Goal: Information Seeking & Learning: Learn about a topic

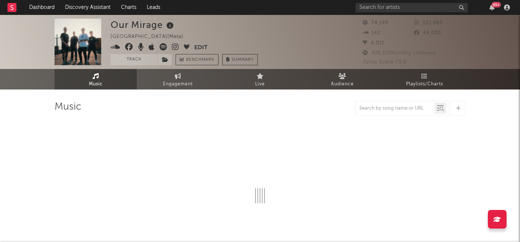
select select "6m"
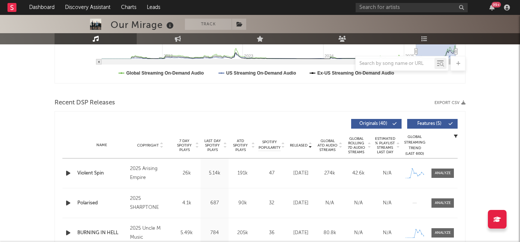
scroll to position [216, 0]
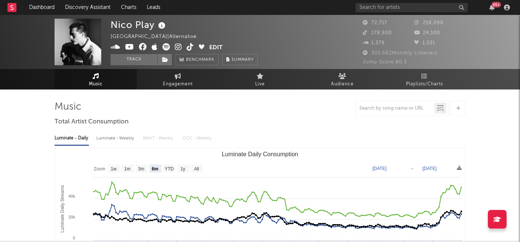
select select "6m"
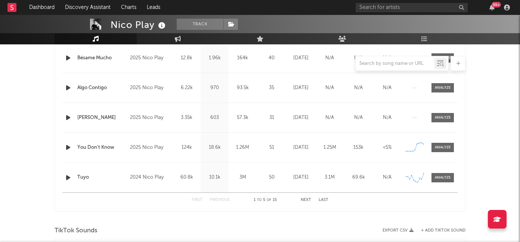
scroll to position [340, 0]
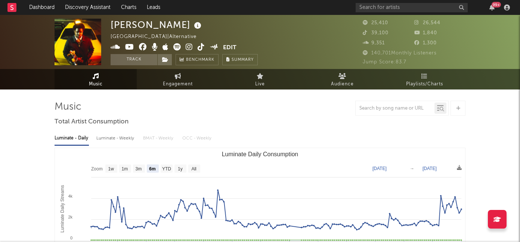
select select "6m"
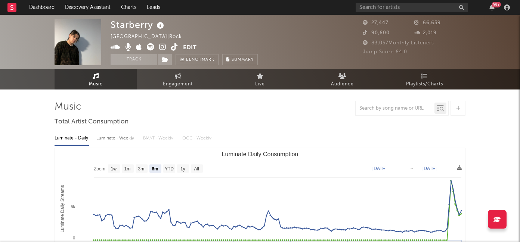
select select "6m"
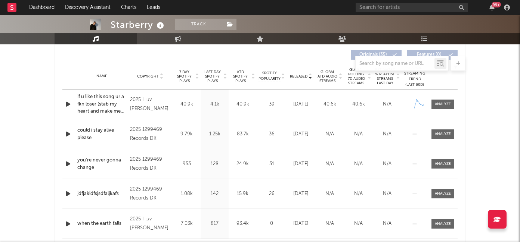
scroll to position [276, 0]
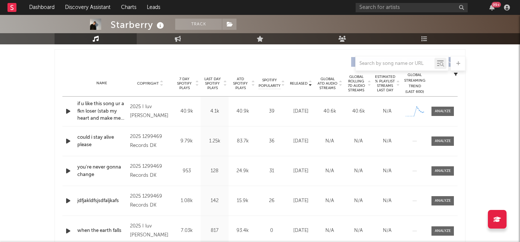
click at [65, 111] on icon "button" at bounding box center [68, 111] width 8 height 9
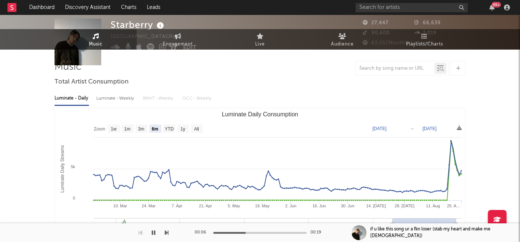
scroll to position [0, 0]
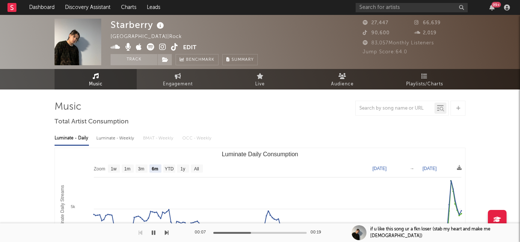
click at [162, 47] on icon at bounding box center [162, 46] width 7 height 7
click at [154, 234] on icon "button" at bounding box center [154, 233] width 4 height 6
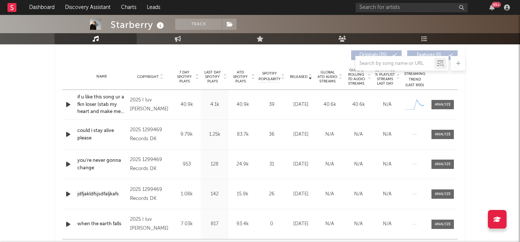
scroll to position [274, 0]
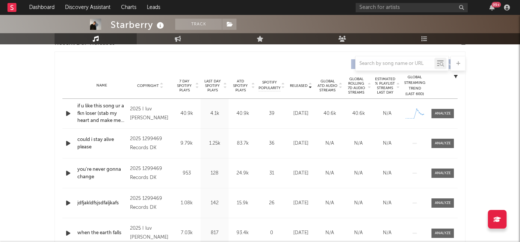
click at [299, 85] on span "Released" at bounding box center [299, 86] width 18 height 4
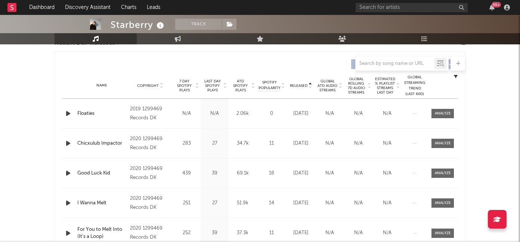
click at [299, 85] on span "Released" at bounding box center [299, 86] width 18 height 4
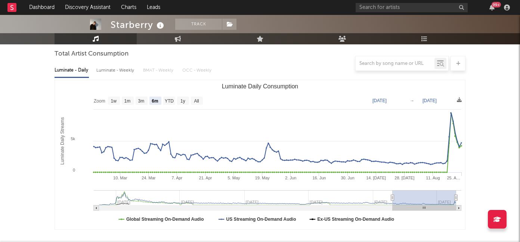
scroll to position [0, 0]
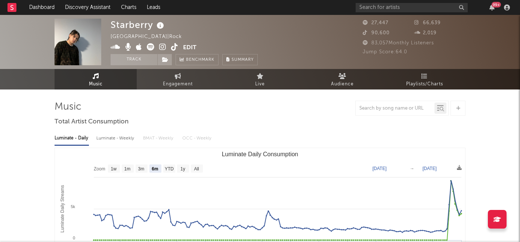
click at [174, 47] on icon at bounding box center [174, 46] width 7 height 7
click at [162, 50] on icon at bounding box center [162, 46] width 7 height 7
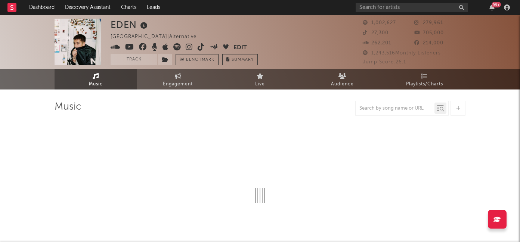
select select "6m"
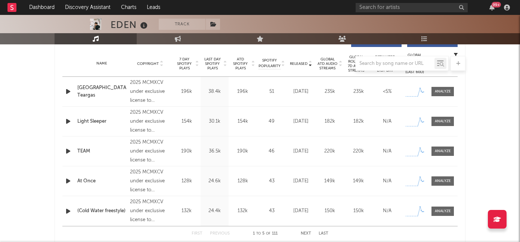
scroll to position [285, 0]
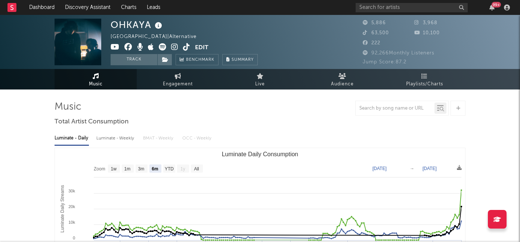
select select "6m"
click at [174, 47] on icon at bounding box center [174, 46] width 7 height 7
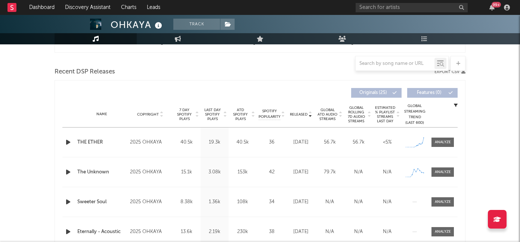
scroll to position [247, 0]
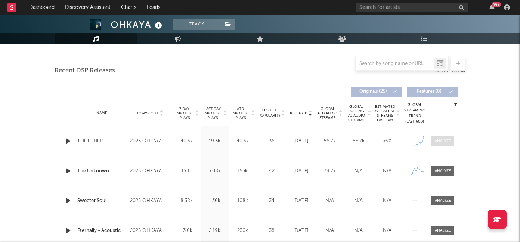
click at [434, 140] on span at bounding box center [443, 141] width 22 height 9
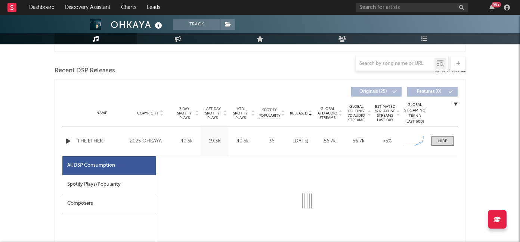
select select "1w"
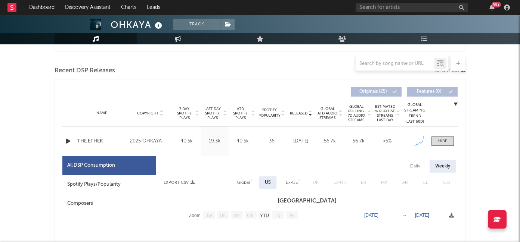
click at [117, 180] on div "Spotify Plays/Popularity" at bounding box center [108, 185] width 93 height 19
select select "1w"
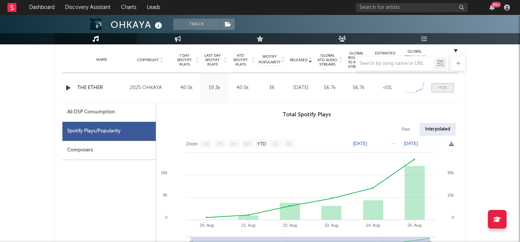
scroll to position [299, 0]
click at [443, 87] on div at bounding box center [442, 89] width 9 height 6
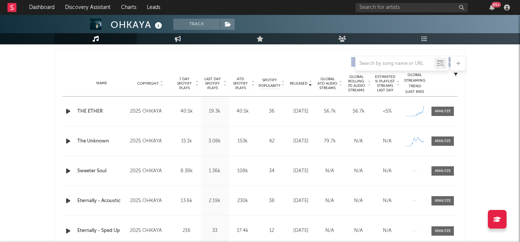
scroll to position [335, 0]
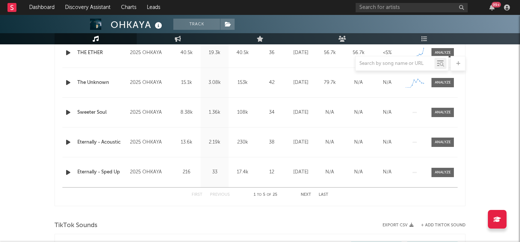
click at [308, 196] on button "Next" at bounding box center [306, 195] width 10 height 4
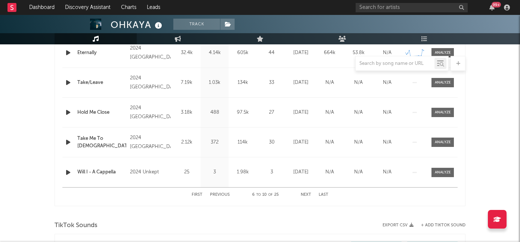
click at [308, 196] on button "Next" at bounding box center [306, 195] width 10 height 4
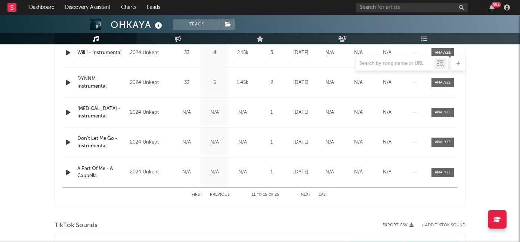
click at [308, 196] on button "Next" at bounding box center [306, 195] width 10 height 4
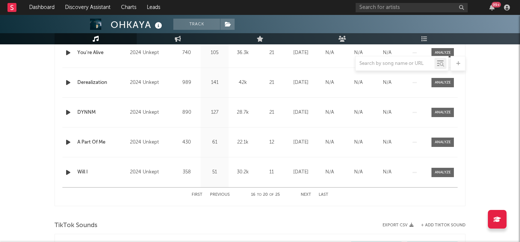
click at [308, 196] on button "Next" at bounding box center [306, 195] width 10 height 4
click at [201, 197] on div "First Previous 21 to 25 of 25 Next Last" at bounding box center [260, 195] width 137 height 15
click at [199, 195] on button "First" at bounding box center [197, 195] width 11 height 4
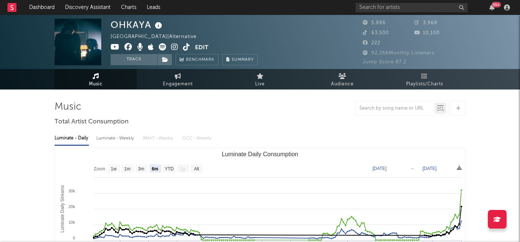
click at [172, 46] on icon at bounding box center [174, 46] width 7 height 7
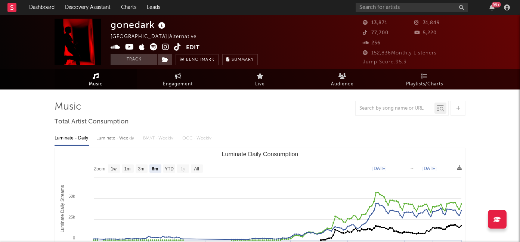
select select "6m"
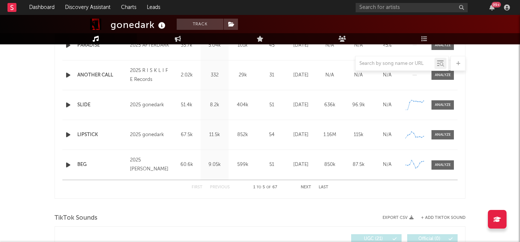
scroll to position [345, 0]
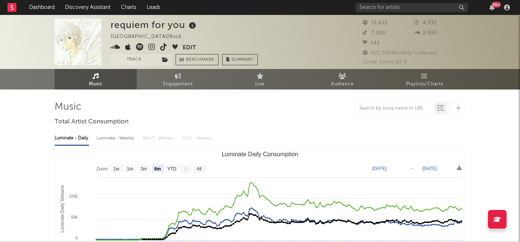
select select "6m"
click at [149, 47] on icon at bounding box center [151, 46] width 7 height 7
click at [150, 46] on icon at bounding box center [151, 46] width 7 height 7
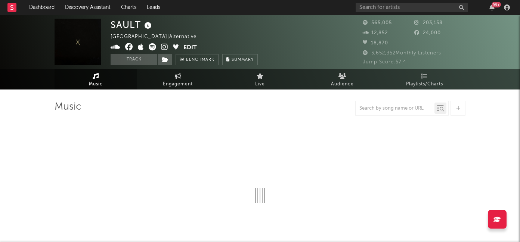
select select "6m"
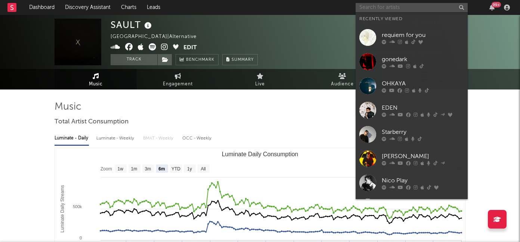
click at [370, 7] on input "text" at bounding box center [412, 7] width 112 height 9
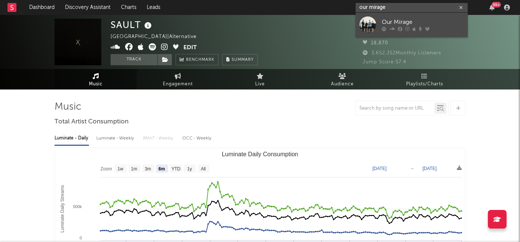
type input "our mirage"
click at [408, 22] on div "Our Mirage" at bounding box center [423, 22] width 82 height 9
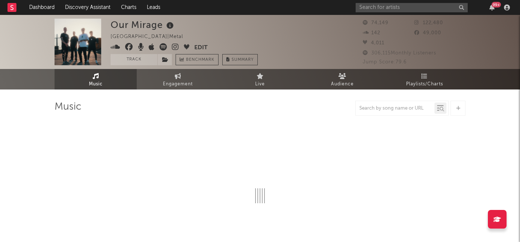
select select "6m"
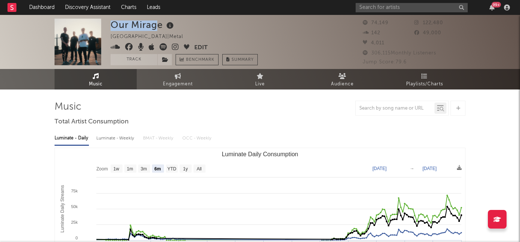
drag, startPoint x: 160, startPoint y: 25, endPoint x: 113, endPoint y: 25, distance: 47.1
click at [113, 25] on div "Our Mirage" at bounding box center [143, 25] width 65 height 12
drag, startPoint x: 113, startPoint y: 25, endPoint x: 165, endPoint y: 24, distance: 52.3
click at [165, 24] on div "Our Mirage" at bounding box center [143, 25] width 65 height 12
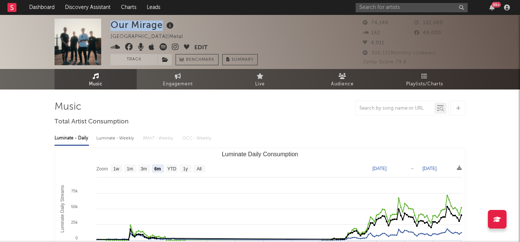
copy div "Our Mirage"
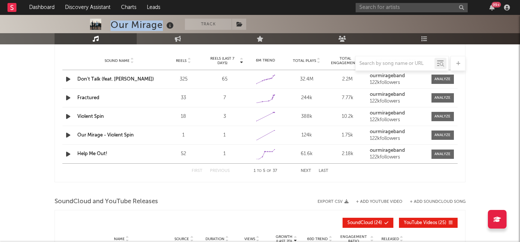
scroll to position [536, 0]
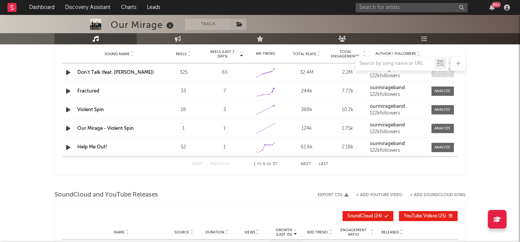
click at [433, 77] on span at bounding box center [443, 72] width 22 height 9
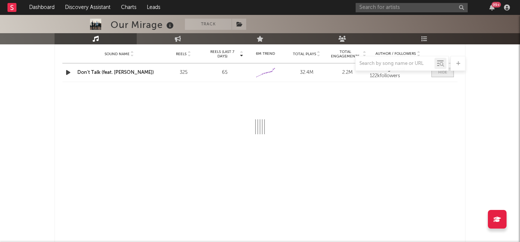
select select "1w"
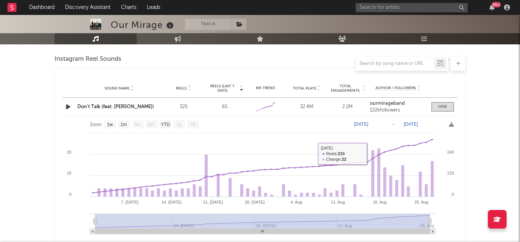
scroll to position [497, 0]
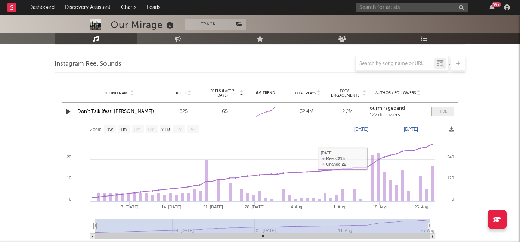
click at [436, 111] on span at bounding box center [443, 111] width 22 height 9
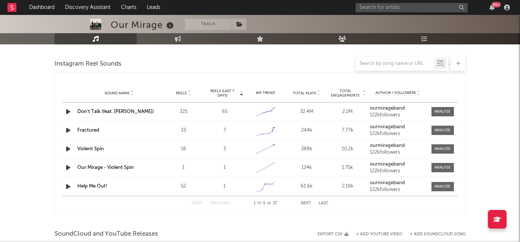
click at [130, 111] on div "Don't Talk (feat. Christopher Kristensen)" at bounding box center [119, 111] width 84 height 7
click at [130, 109] on link "Don't Talk (feat. Christopher Kristensen)" at bounding box center [115, 111] width 77 height 5
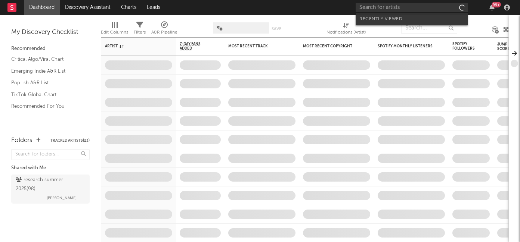
click at [398, 9] on input "text" at bounding box center [412, 7] width 112 height 9
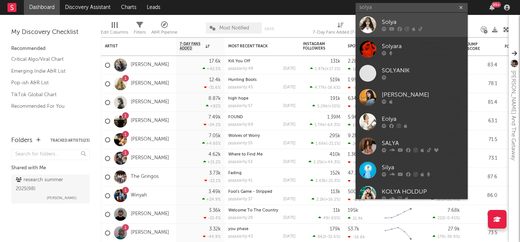
type input "solya"
click at [395, 26] on div "Solya" at bounding box center [423, 22] width 82 height 9
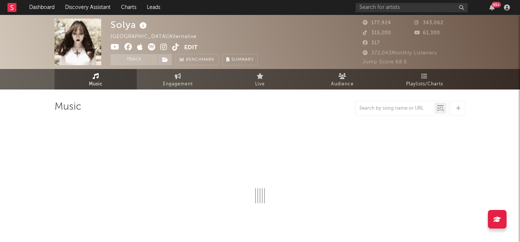
select select "6m"
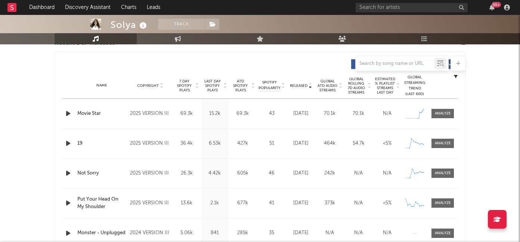
scroll to position [275, 0]
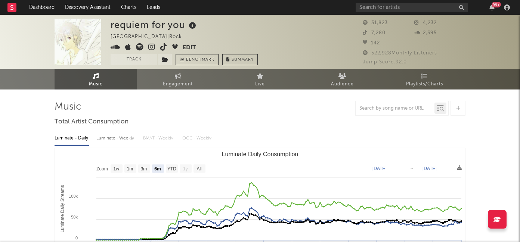
select select "6m"
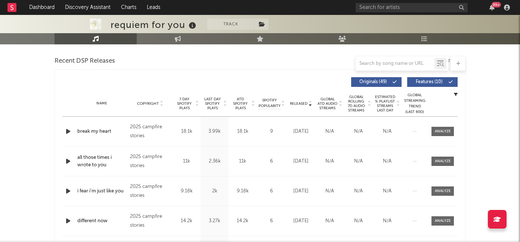
scroll to position [255, 0]
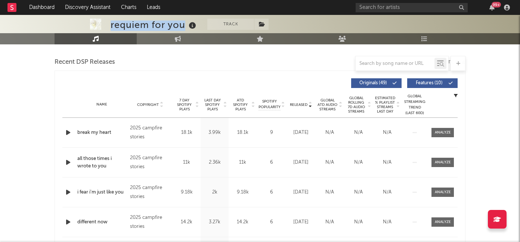
drag, startPoint x: 185, startPoint y: 24, endPoint x: 111, endPoint y: 23, distance: 73.6
click at [111, 23] on div "requiem for you" at bounding box center [154, 25] width 87 height 12
copy div "requiem for you"
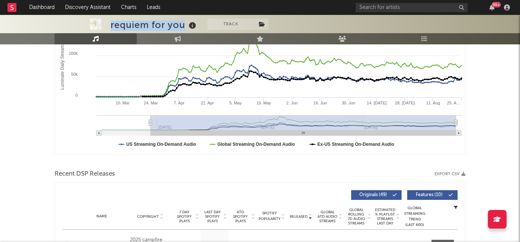
scroll to position [0, 0]
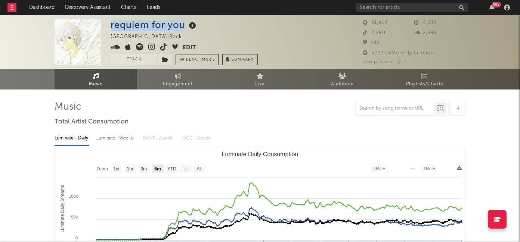
click at [152, 47] on icon at bounding box center [151, 46] width 7 height 7
click at [161, 47] on icon at bounding box center [163, 46] width 7 height 7
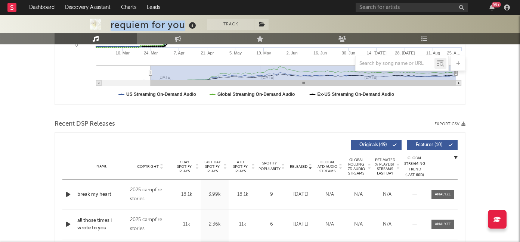
scroll to position [180, 0]
